Goal: Check status: Check status

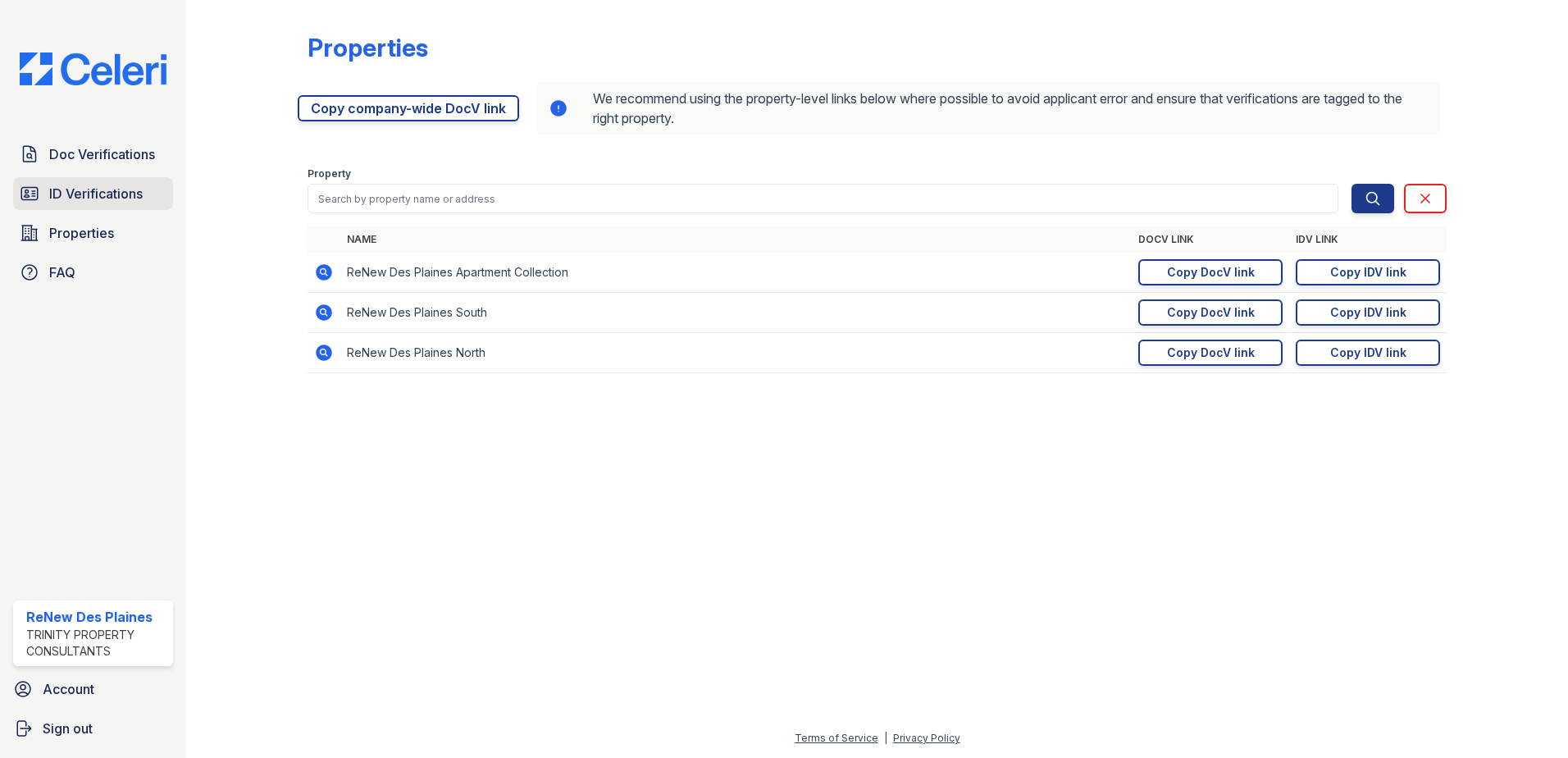
click at [103, 188] on span "ID Verifications" at bounding box center [96, 193] width 93 height 19
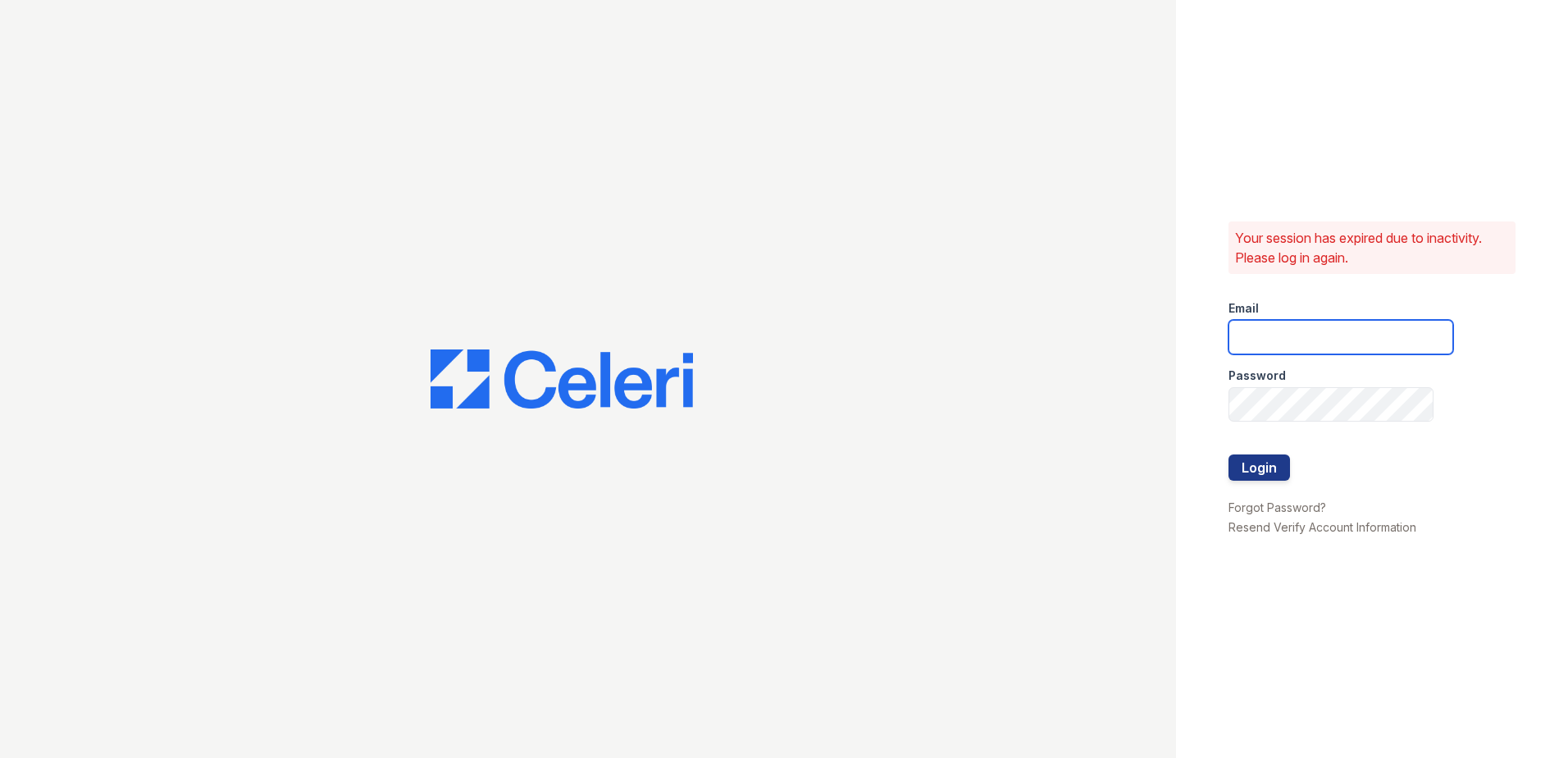
type input "[EMAIL_ADDRESS][DOMAIN_NAME]"
click at [1255, 463] on button "Login" at bounding box center [1259, 467] width 61 height 26
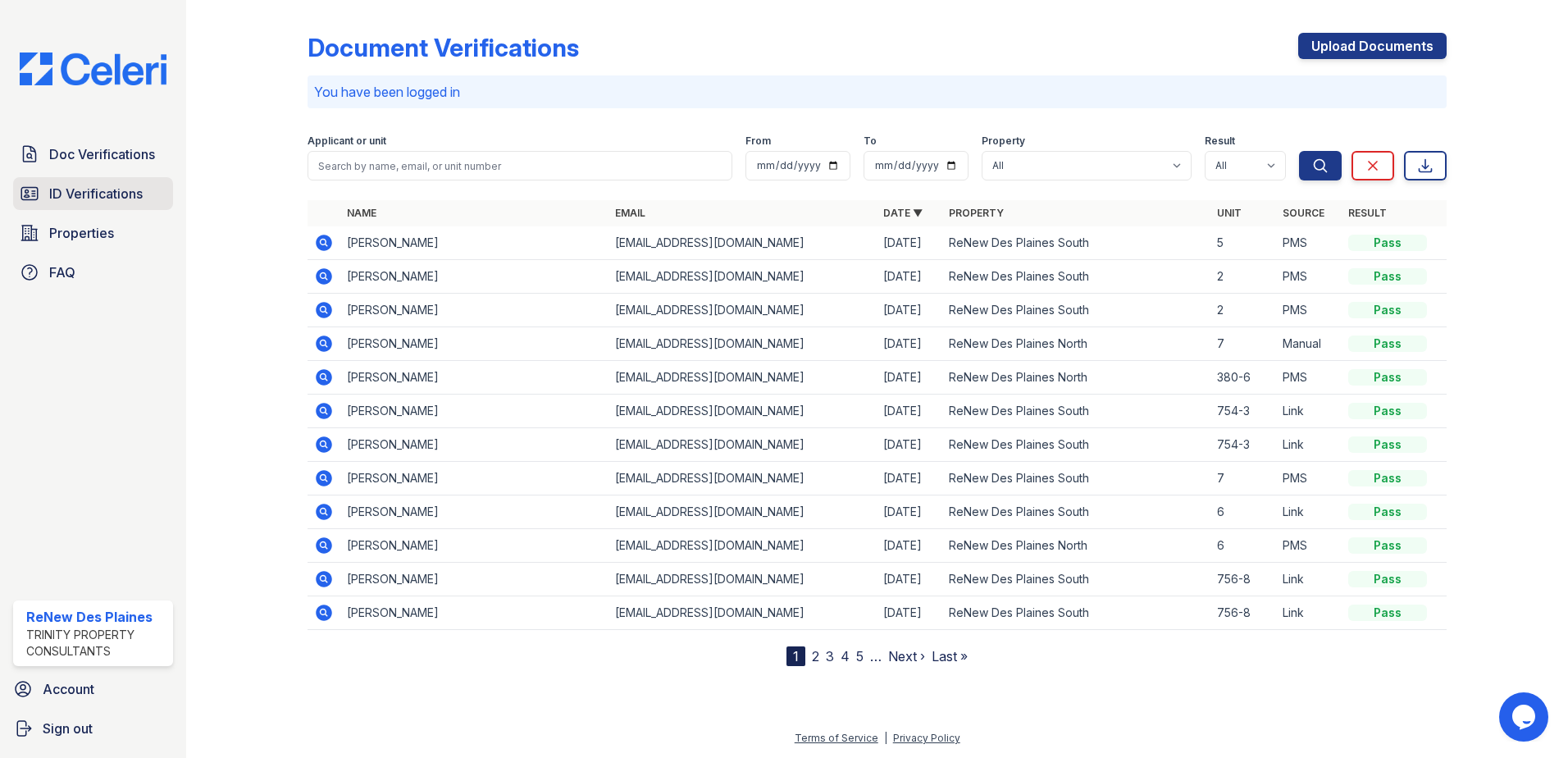
click at [89, 188] on span "ID Verifications" at bounding box center [96, 193] width 93 height 19
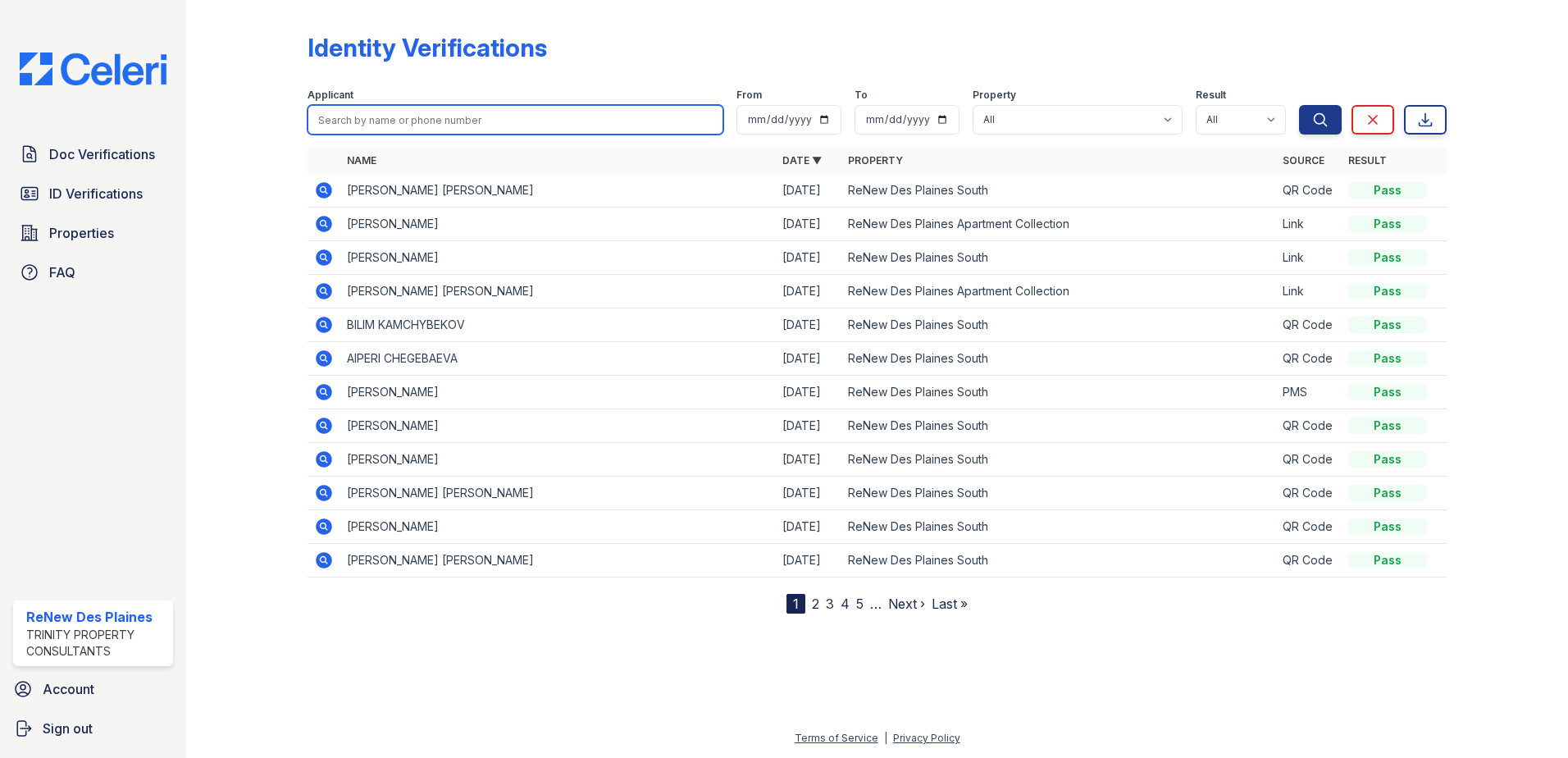
click at [348, 113] on input "search" at bounding box center [515, 119] width 416 height 29
type input "jim"
click at [1299, 105] on button "Search" at bounding box center [1320, 119] width 43 height 29
